Goal: Task Accomplishment & Management: Use online tool/utility

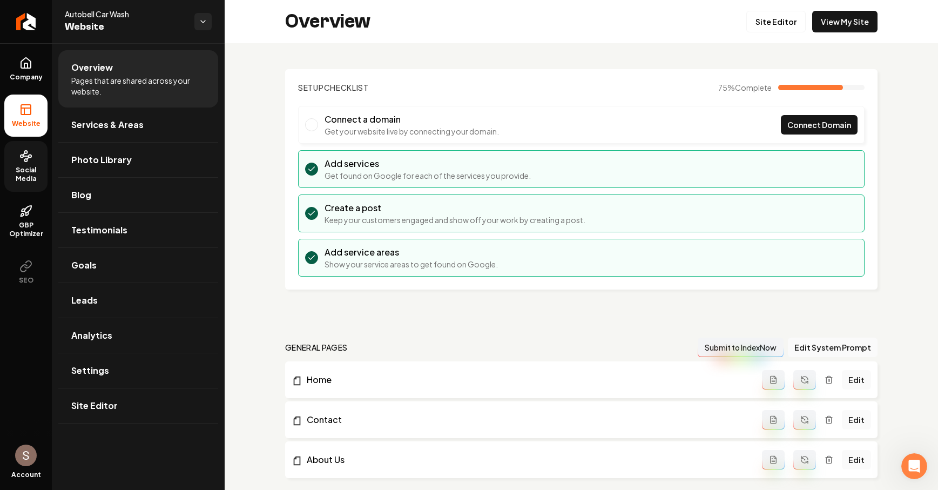
click at [26, 172] on span "Social Media" at bounding box center [25, 174] width 43 height 17
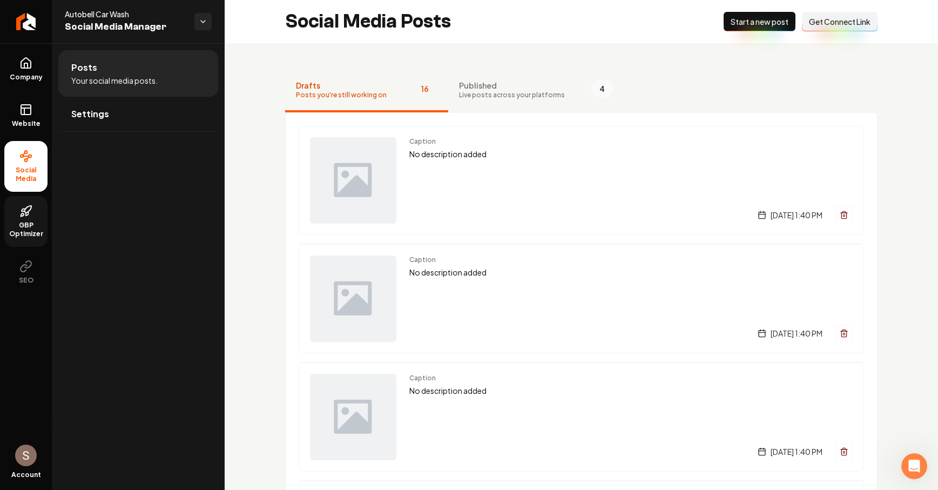
click at [22, 211] on icon at bounding box center [24, 210] width 4 height 2
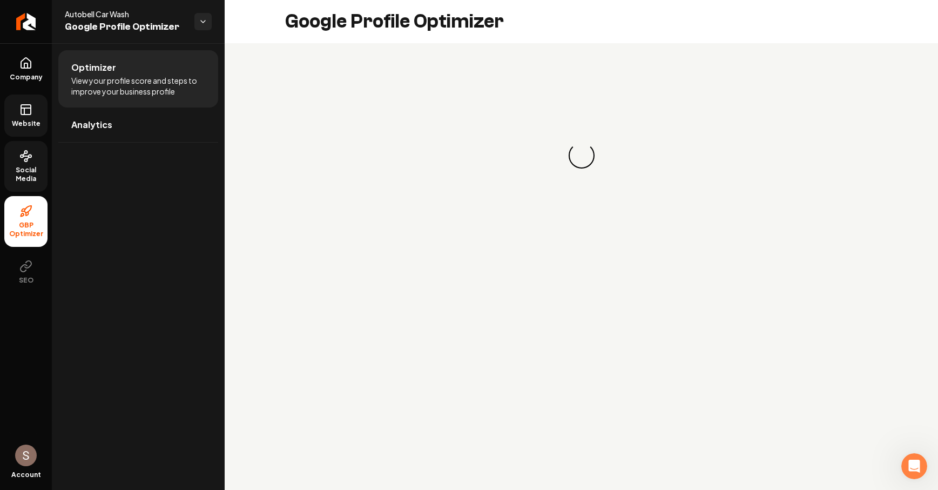
click at [28, 162] on icon at bounding box center [25, 156] width 13 height 13
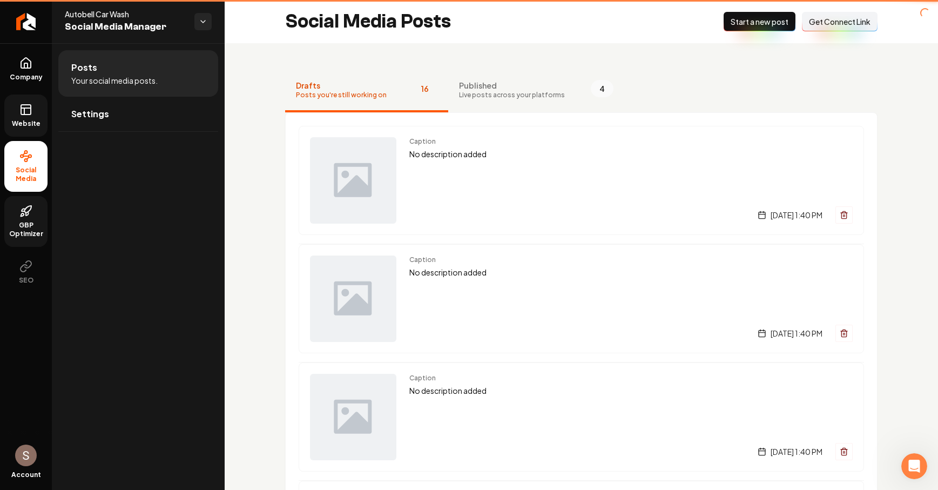
click at [28, 98] on link "Website" at bounding box center [25, 116] width 43 height 42
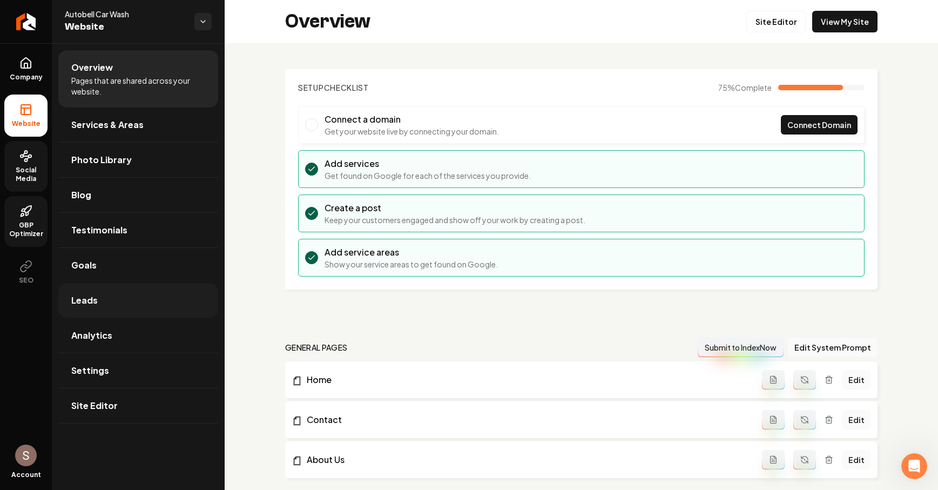
click at [143, 316] on link "Leads" at bounding box center [138, 300] width 160 height 35
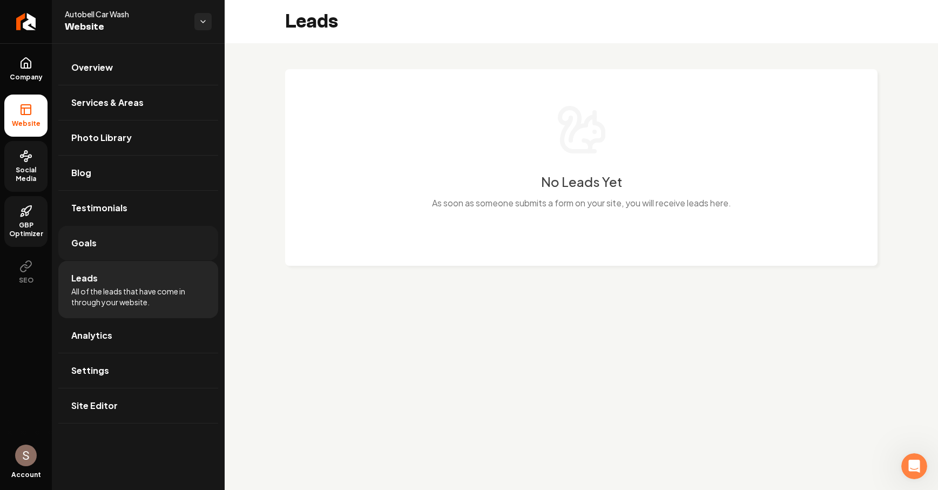
click at [163, 231] on link "Goals" at bounding box center [138, 243] width 160 height 35
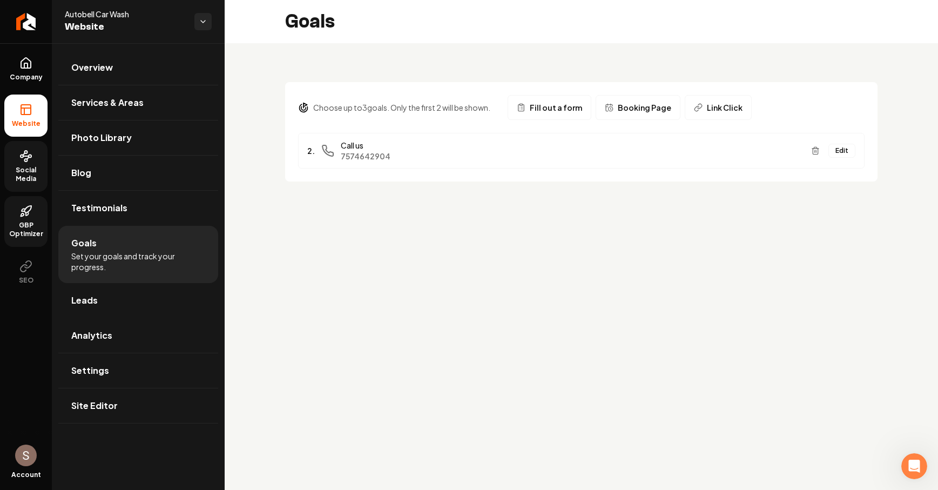
click at [572, 112] on span "Fill out a form" at bounding box center [556, 107] width 52 height 11
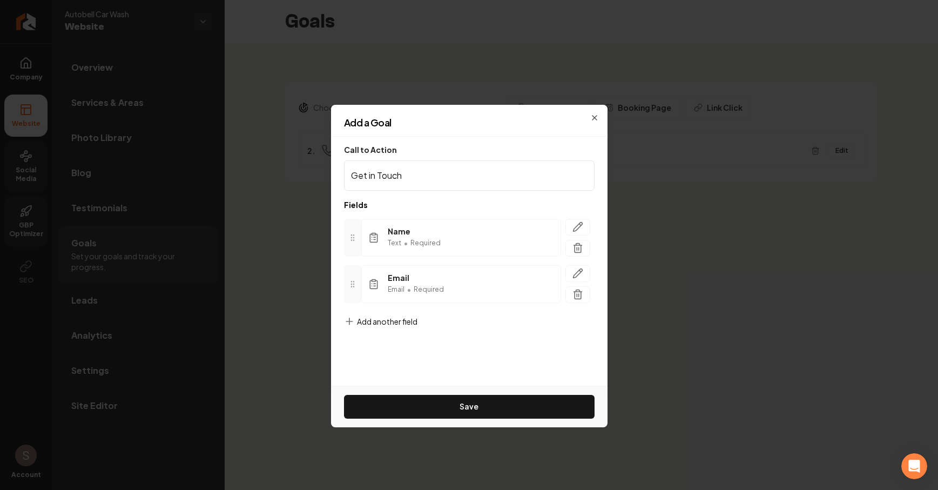
click at [390, 316] on span "Add another field" at bounding box center [387, 321] width 61 height 11
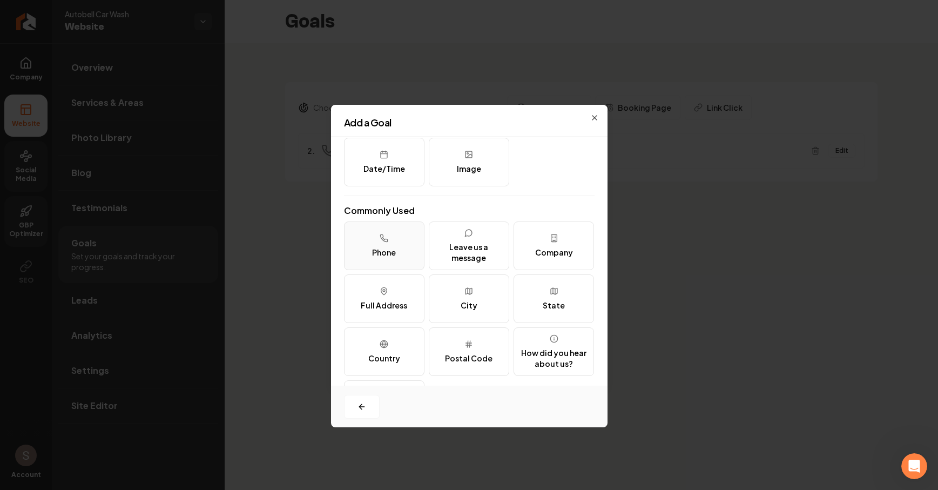
scroll to position [79, 0]
click at [411, 312] on button "Full Address" at bounding box center [384, 297] width 81 height 49
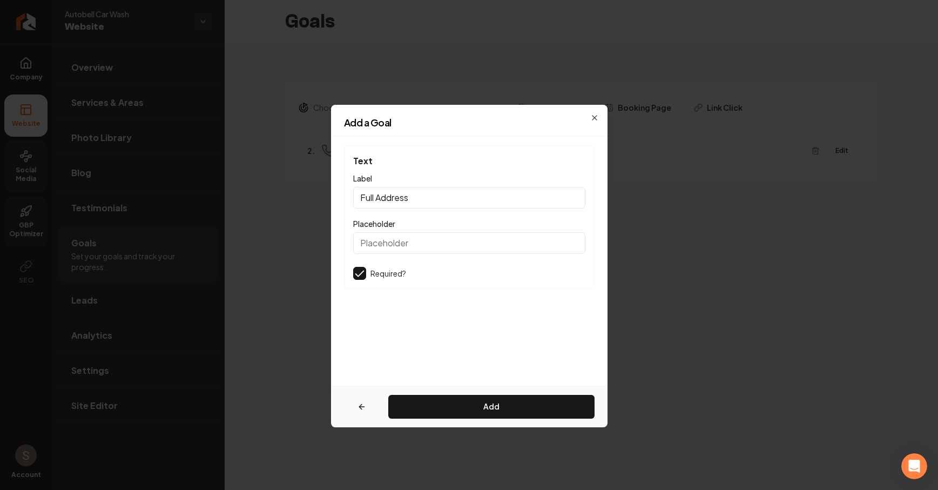
click at [352, 401] on button "button" at bounding box center [362, 407] width 36 height 24
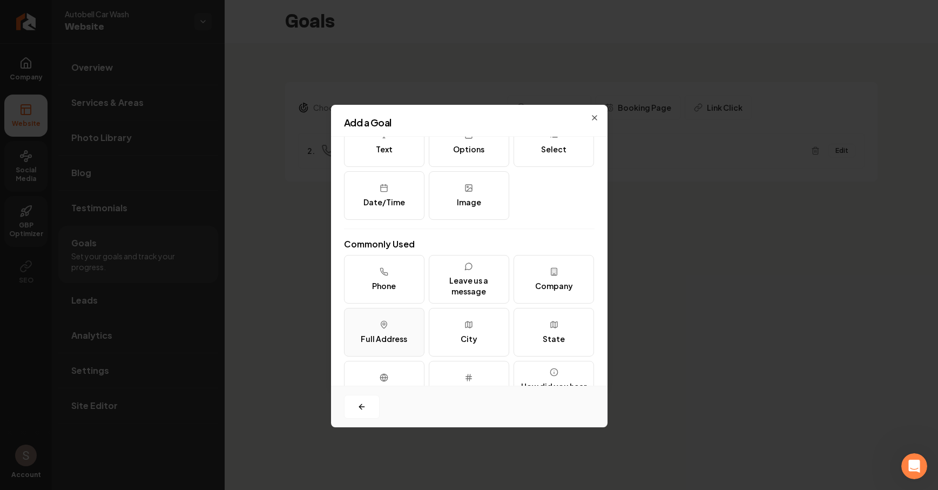
scroll to position [51, 0]
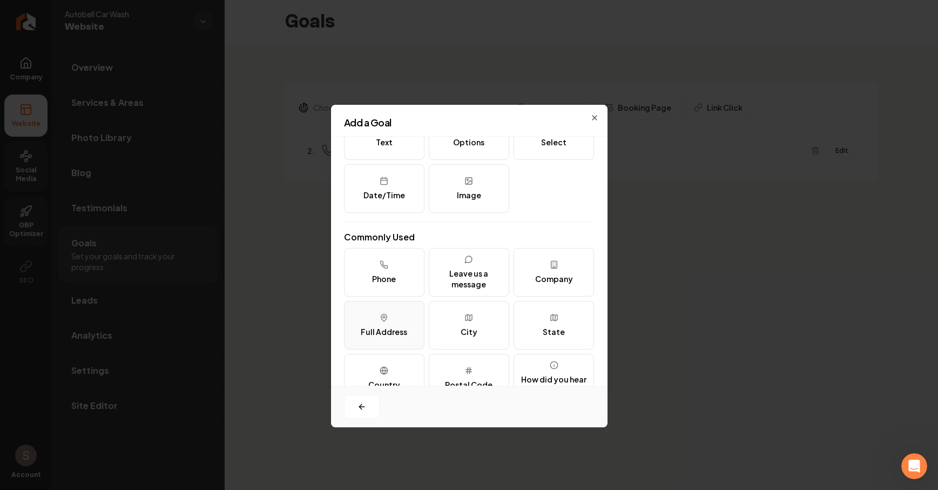
click at [402, 333] on div "Full Address" at bounding box center [384, 331] width 46 height 11
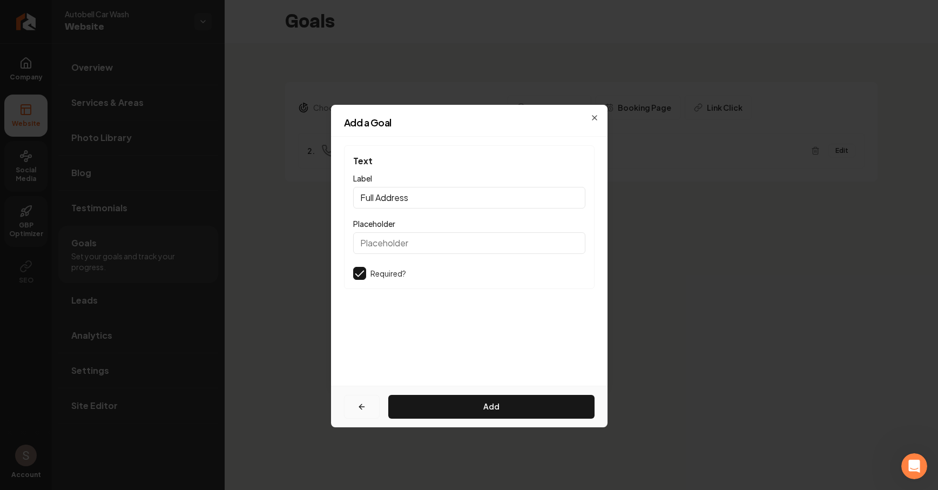
click at [356, 413] on button "button" at bounding box center [362, 407] width 36 height 24
